Goal: Navigation & Orientation: Find specific page/section

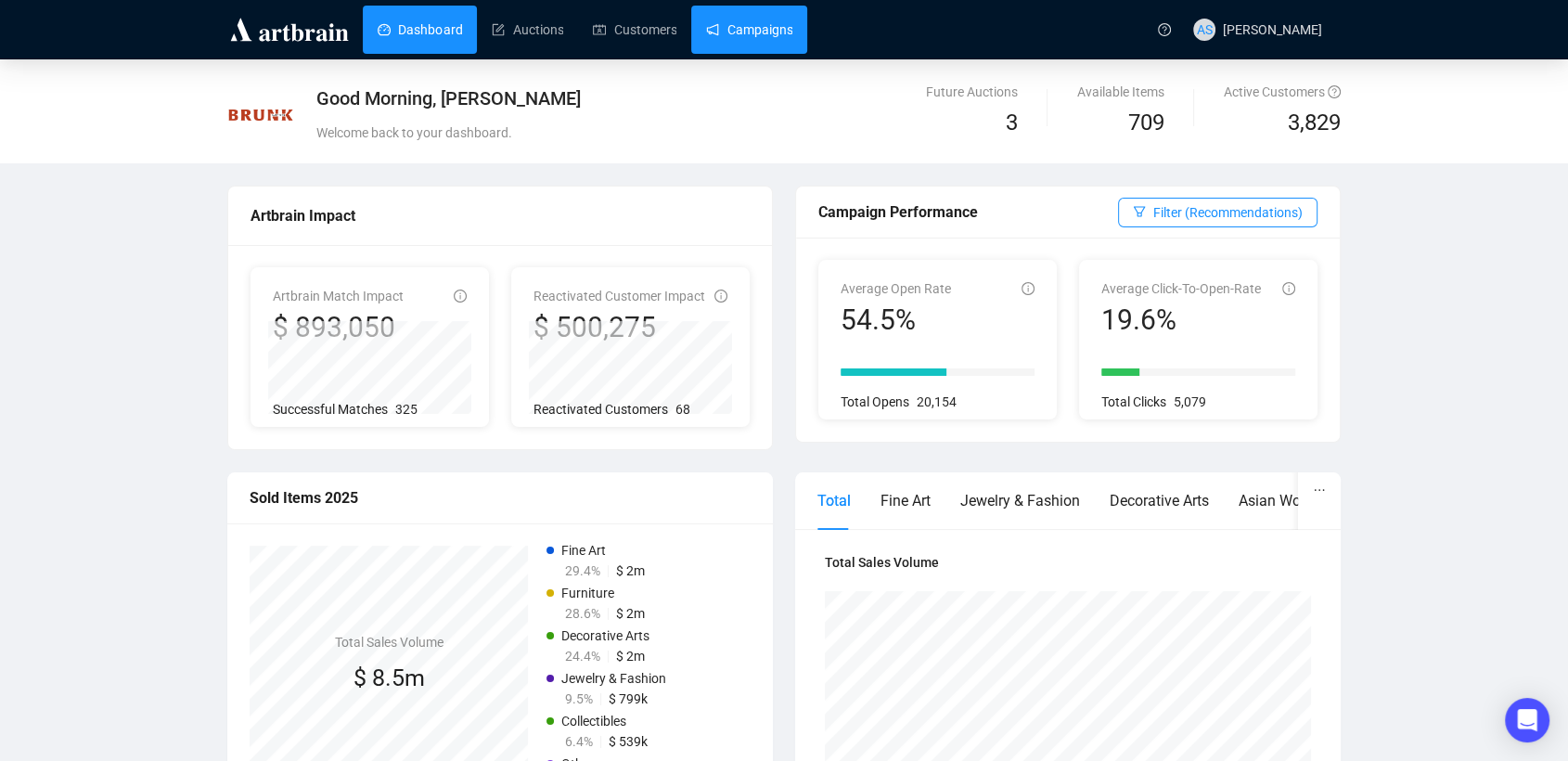
click at [709, 29] on link "Campaigns" at bounding box center [749, 30] width 86 height 48
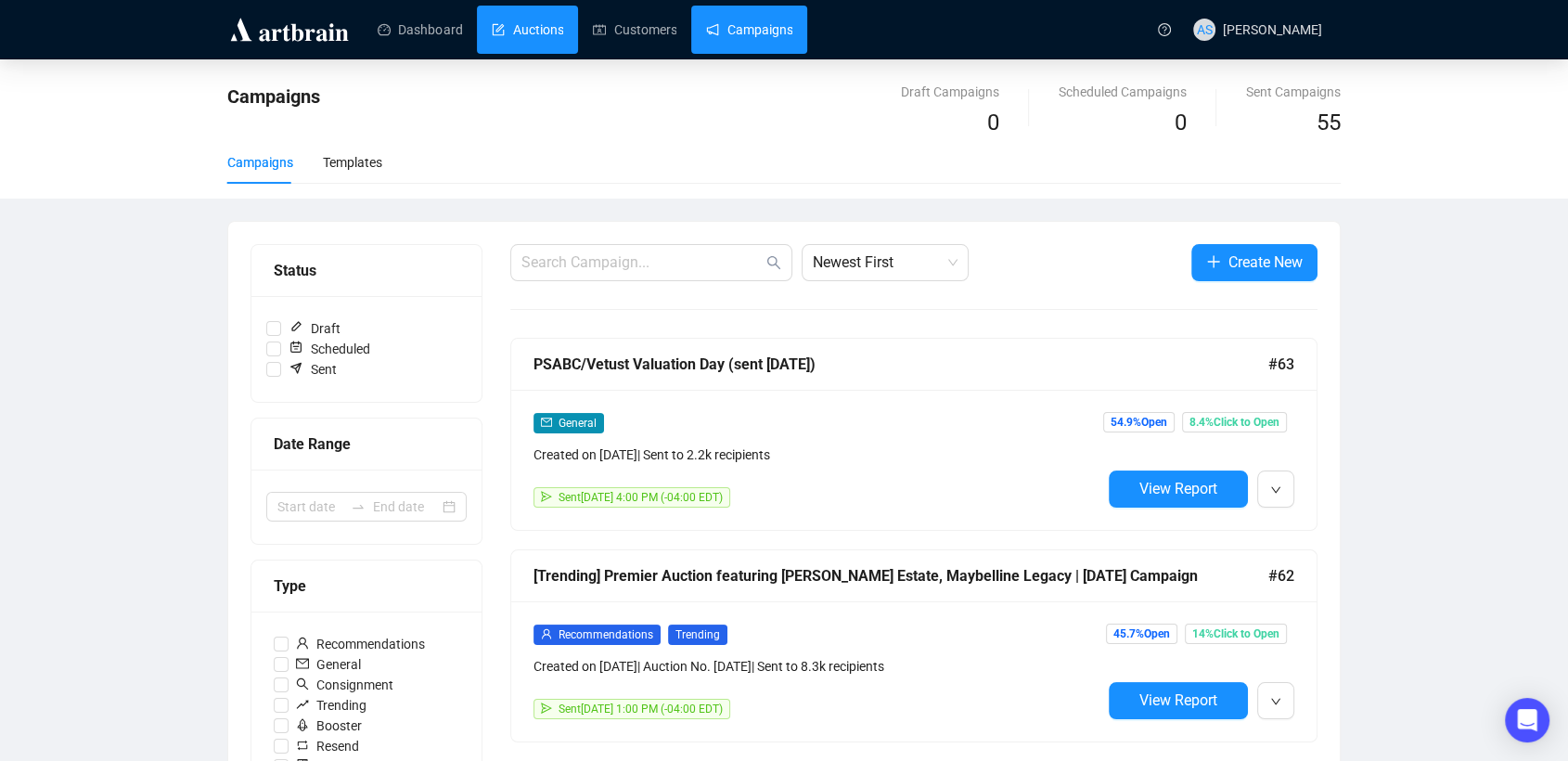
click at [535, 38] on link "Auctions" at bounding box center [527, 30] width 71 height 48
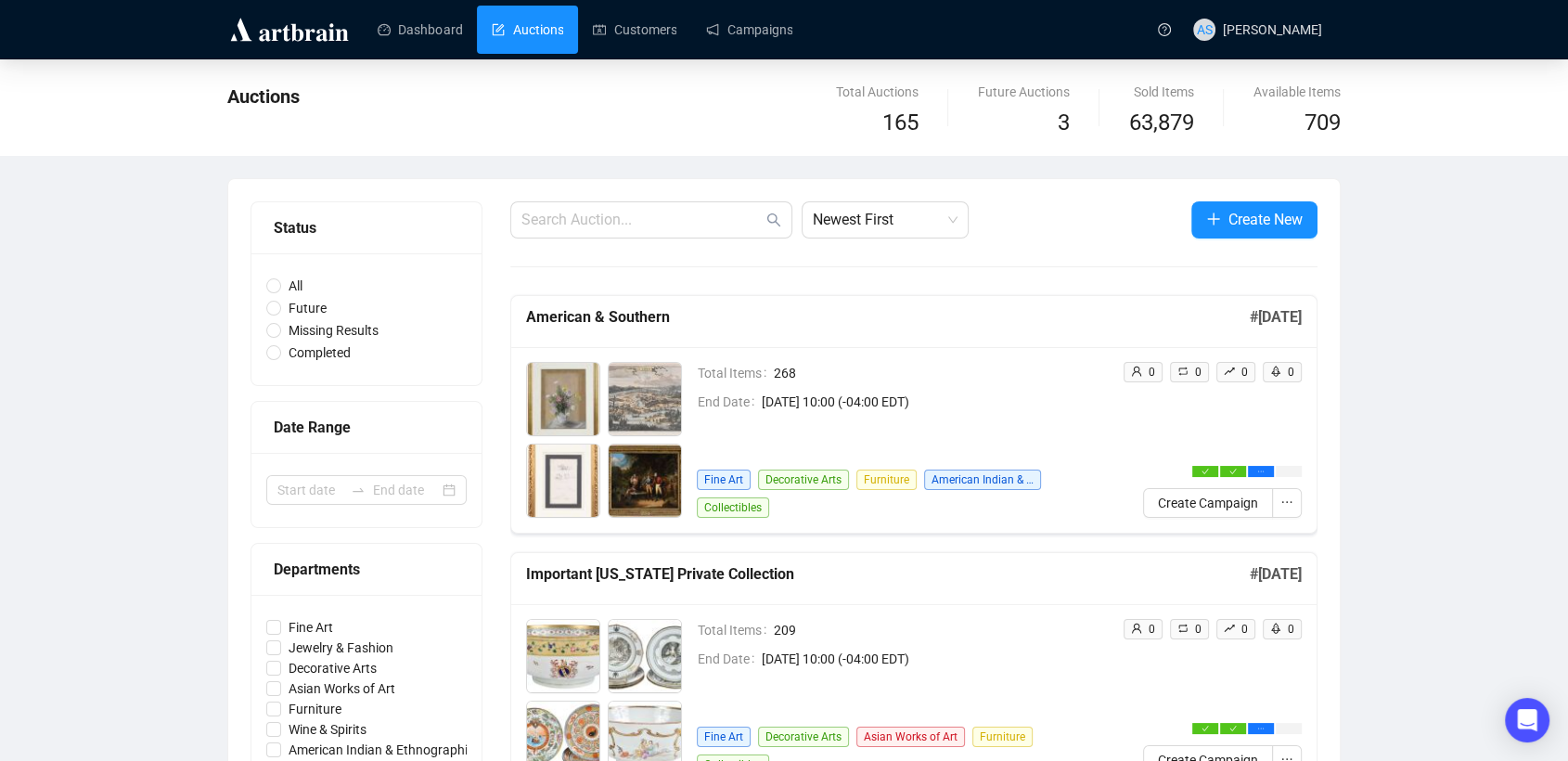
click at [906, 490] on span "Furniture" at bounding box center [886, 480] width 60 height 21
